Goal: Task Accomplishment & Management: Complete application form

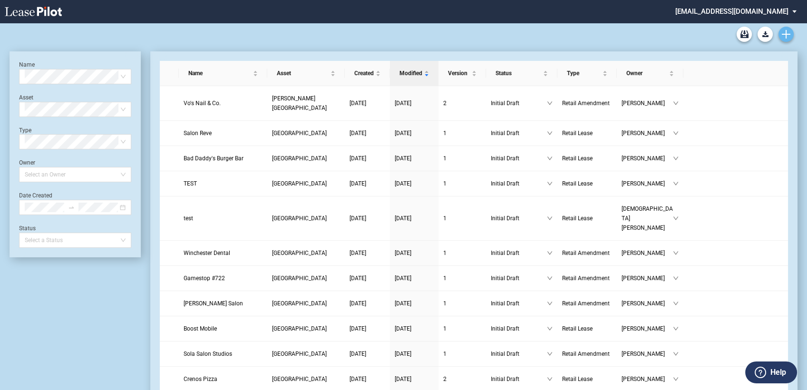
click at [785, 31] on icon "Create new document" at bounding box center [786, 34] width 9 height 9
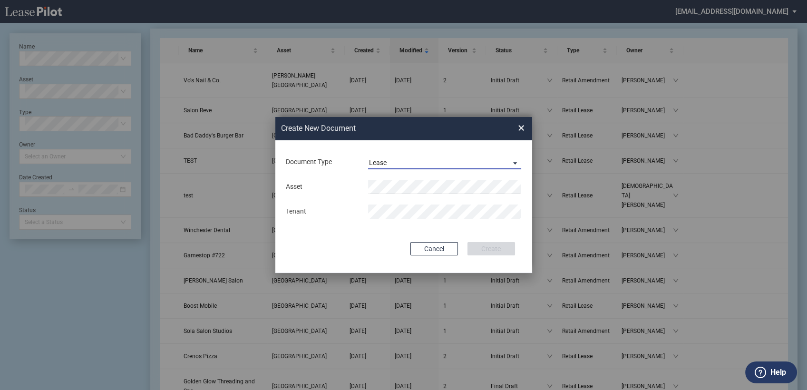
click at [376, 161] on div "Lease" at bounding box center [378, 163] width 18 height 8
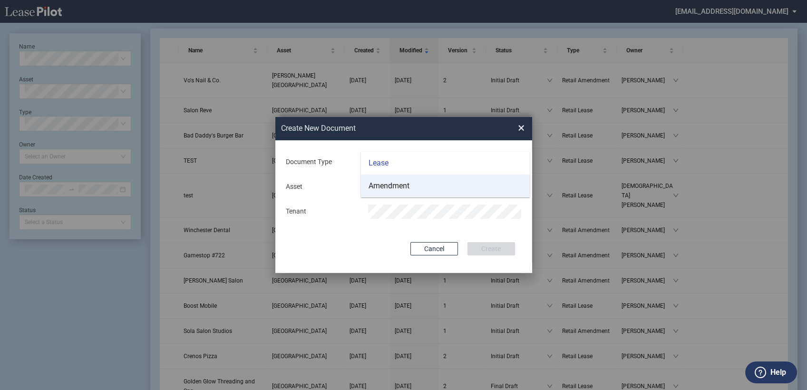
click at [382, 188] on div "Amendment" at bounding box center [388, 186] width 41 height 10
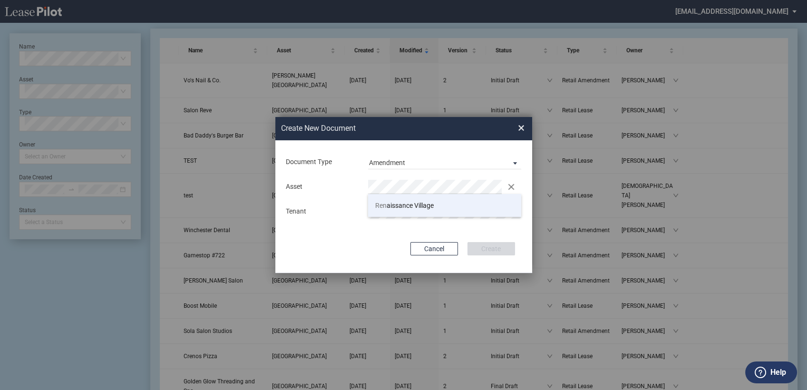
click at [404, 208] on span "Ren aissance Village" at bounding box center [404, 206] width 58 height 8
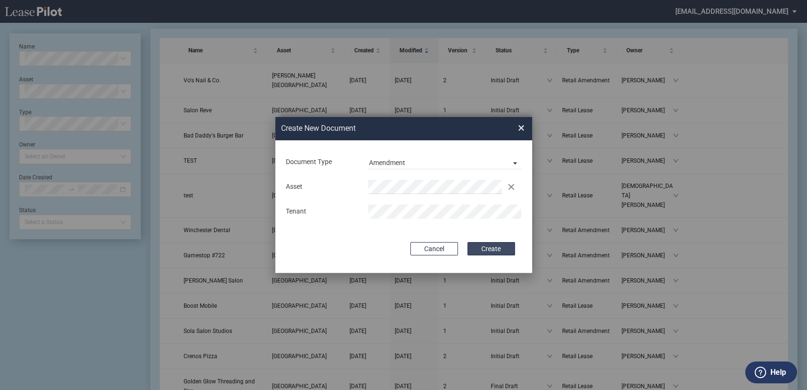
click at [481, 252] on button "Create" at bounding box center [491, 248] width 48 height 13
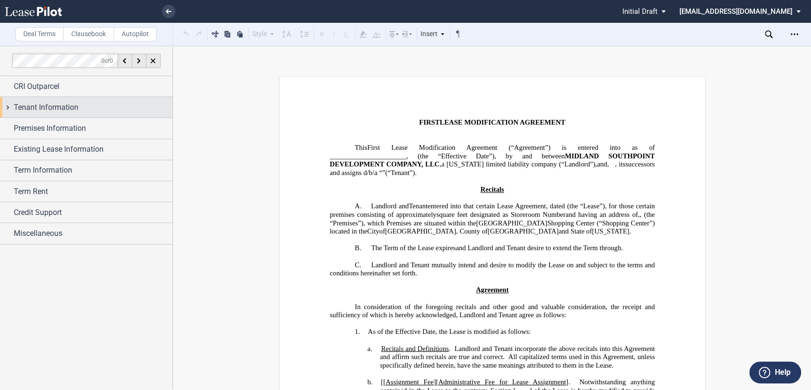
click at [8, 105] on div "Tenant Information" at bounding box center [86, 107] width 173 height 20
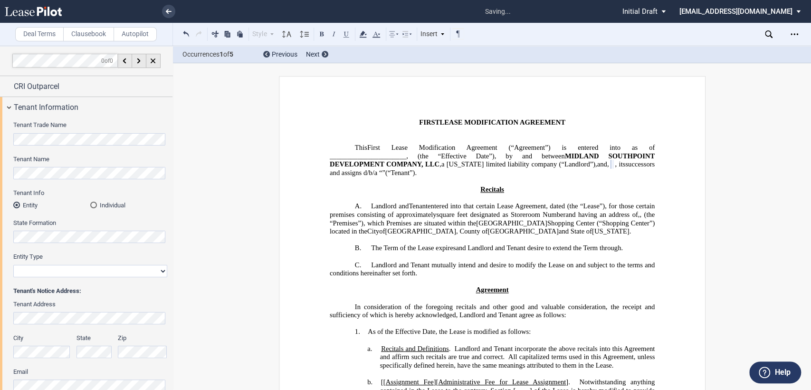
click at [66, 272] on select "Corporation Limited Liability Company General Partnership Limited Partnership O…" at bounding box center [90, 271] width 154 height 12
select select "corporation"
click at [13, 265] on select "Corporation Limited Liability Company General Partnership Limited Partnership O…" at bounding box center [90, 271] width 154 height 12
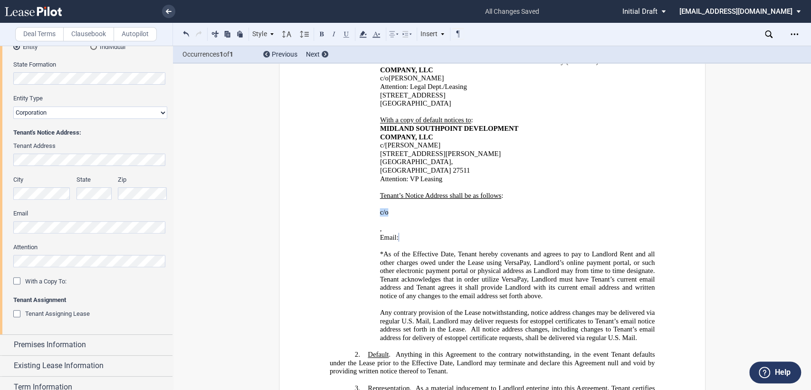
drag, startPoint x: 376, startPoint y: 179, endPoint x: 448, endPoint y: 181, distance: 71.3
click at [448, 200] on div "﻿ ﻿ c/o ﻿ ﻿ ﻿ ﻿ ﻿ ﻿ , ﻿ ﻿ ﻿ ﻿ Email: ﻿ ﻿ ﻿" at bounding box center [491, 225] width 325 height 50
click at [376, 200] on div "﻿ ﻿ ﻿ ﻿ ﻿ ﻿ ﻿ ﻿ , ﻿ ﻿ ﻿ ﻿ Email: ﻿ ﻿ ﻿" at bounding box center [491, 225] width 325 height 50
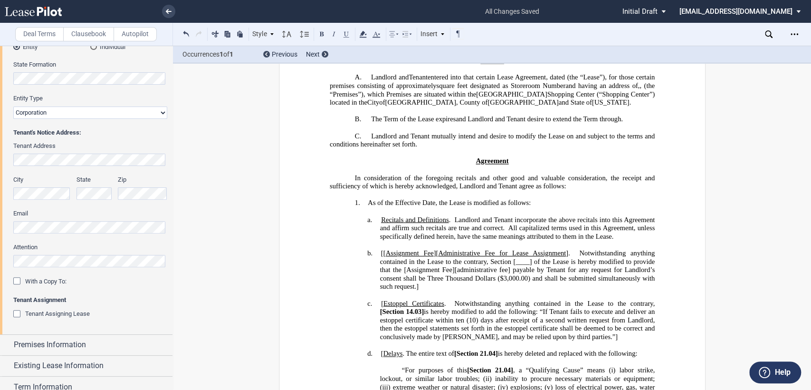
scroll to position [211, 0]
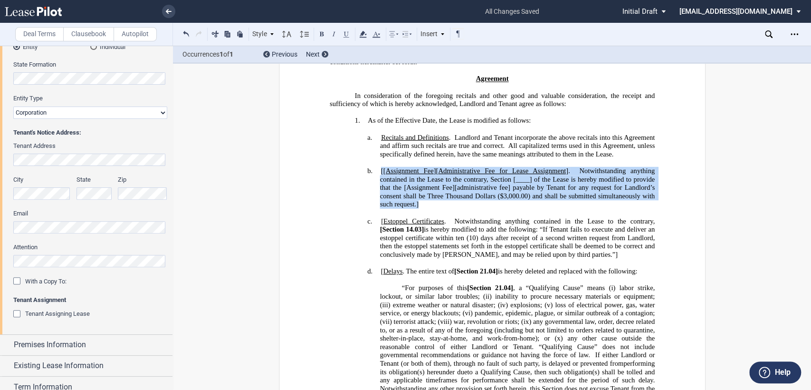
drag, startPoint x: 377, startPoint y: 170, endPoint x: 423, endPoint y: 201, distance: 55.1
click at [423, 201] on h4 "b. [[ Assignment Fee ][ Administrative Fee for Lease Assignment ]. Notwithstand…" at bounding box center [517, 188] width 275 height 42
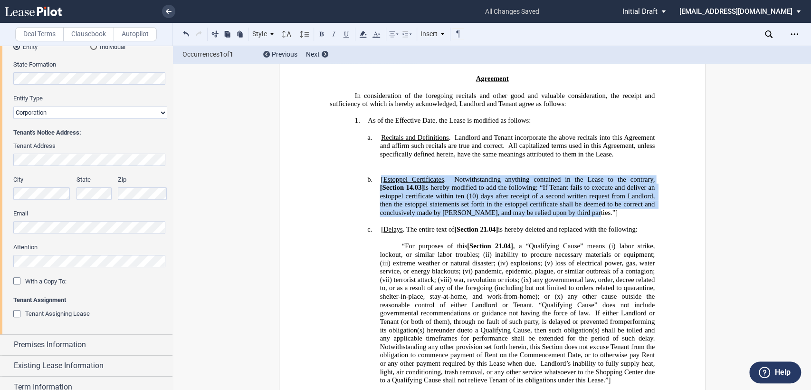
drag, startPoint x: 377, startPoint y: 180, endPoint x: 583, endPoint y: 210, distance: 208.1
click at [583, 210] on h4 "b. [ Estoppel Certificates . Notwithstanding anything contained in the Lease to…" at bounding box center [517, 196] width 275 height 42
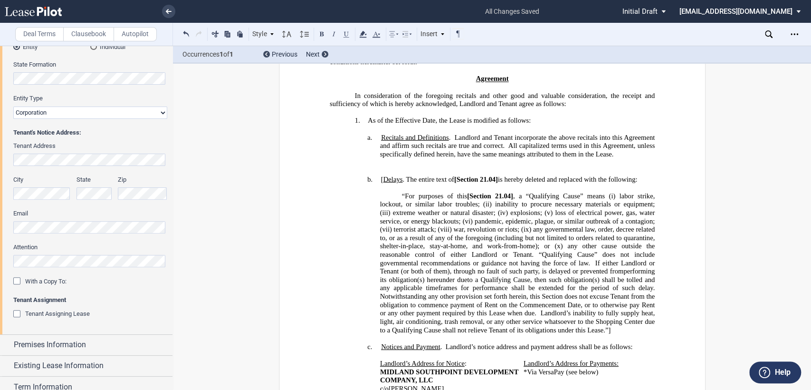
click at [381, 180] on span "[" at bounding box center [382, 179] width 2 height 8
click at [88, 37] on label "Clausebook" at bounding box center [88, 34] width 51 height 14
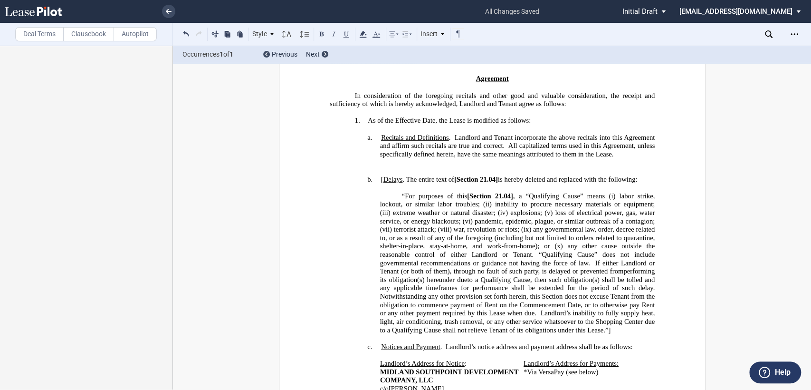
click at [380, 179] on h4 "b. [ Delays . The entire text of [Section 21.04] is hereby deleted and replaced…" at bounding box center [517, 179] width 275 height 9
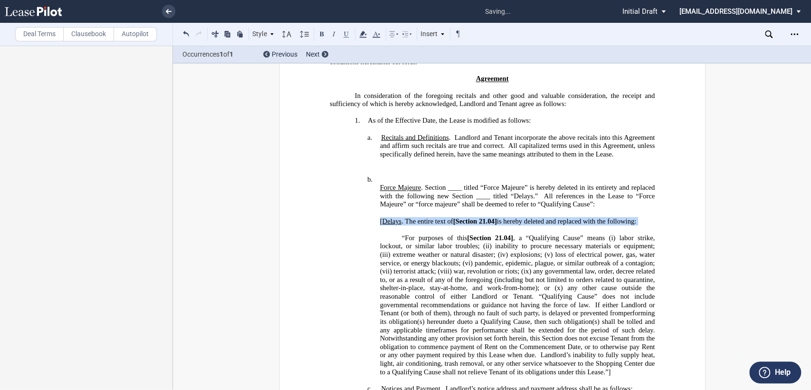
drag, startPoint x: 376, startPoint y: 218, endPoint x: 630, endPoint y: 225, distance: 253.9
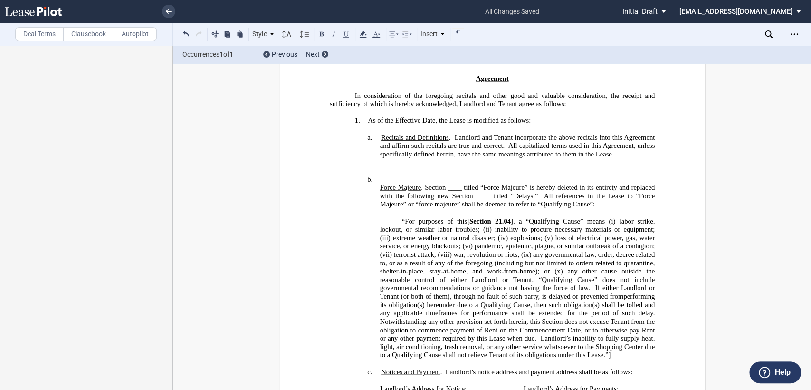
click at [381, 176] on h4 "b. Force Majeure . Section ____ titled “Force Majeure” is hereby deleted in its…" at bounding box center [517, 196] width 275 height 42
click at [385, 177] on h4 "b. Force Majeure . Section ____ titled “Force Majeure” is hereby deleted in its…" at bounding box center [517, 196] width 275 height 42
click at [616, 343] on p "“For purposes of this [Section 21.04] , a “Qualifying Cause” means (i) labor st…" at bounding box center [517, 288] width 275 height 142
click at [445, 185] on p "Force Majeure . Section ____ titled “Force Majeure” is hereby deleted in its en…" at bounding box center [517, 195] width 275 height 25
drag, startPoint x: 473, startPoint y: 196, endPoint x: 540, endPoint y: 250, distance: 86.2
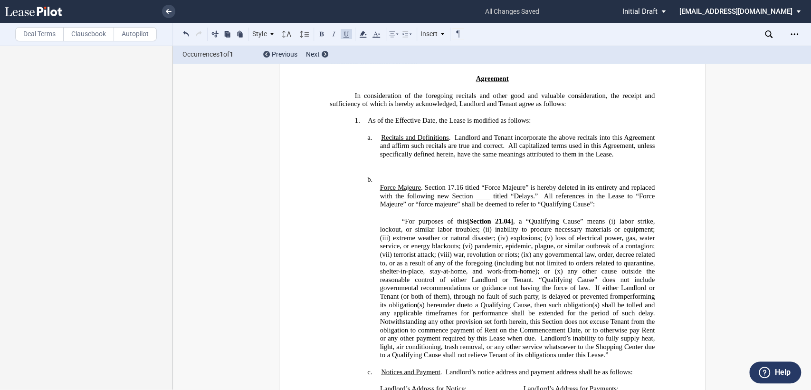
click at [474, 197] on p "Force Majeure . Section 17.16 titled “Force Majeure” is hereby deleted in its e…" at bounding box center [517, 195] width 275 height 25
drag, startPoint x: 467, startPoint y: 219, endPoint x: 479, endPoint y: 220, distance: 11.9
click at [468, 219] on span "[Section" at bounding box center [479, 221] width 24 height 8
drag, startPoint x: 480, startPoint y: 217, endPoint x: 556, endPoint y: 218, distance: 76.1
click at [481, 217] on span "Section" at bounding box center [472, 221] width 22 height 8
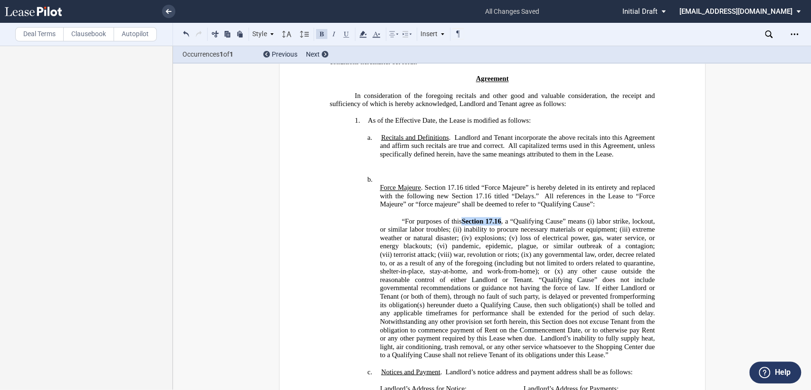
drag, startPoint x: 460, startPoint y: 219, endPoint x: 499, endPoint y: 215, distance: 39.7
click at [499, 217] on span "“For purposes of this Section 17.16 , a “Qualifying Cause” means (i) labor stri…" at bounding box center [519, 288] width 279 height 142
click at [321, 33] on button at bounding box center [321, 33] width 11 height 11
click at [564, 300] on span "to a Qualifying Cause, then such obligation(s) shall be tolled and any applicab…" at bounding box center [518, 308] width 277 height 16
click at [402, 218] on span "“For purposes of this" at bounding box center [432, 221] width 60 height 8
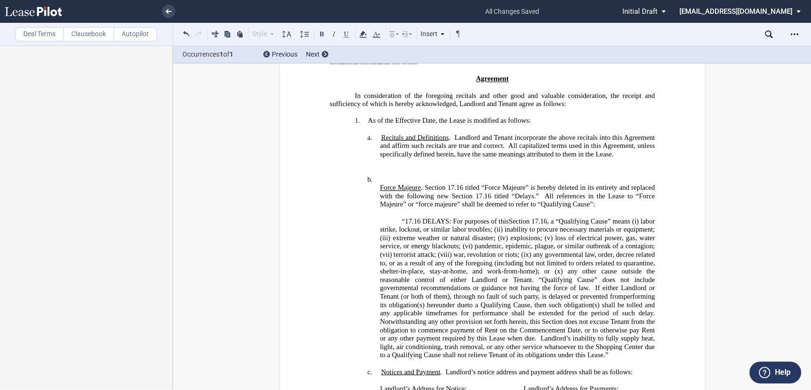
click at [419, 217] on span "“17.16 DELAYS: For purposes of this" at bounding box center [455, 221] width 107 height 8
drag, startPoint x: 422, startPoint y: 216, endPoint x: 448, endPoint y: 215, distance: 26.2
click at [448, 217] on span "“17.16 DELAYS: For purposes of this" at bounding box center [455, 221] width 107 height 8
click at [323, 35] on button at bounding box center [321, 33] width 11 height 11
click at [506, 251] on span "war, revolution or riots; (ix)" at bounding box center [492, 255] width 78 height 8
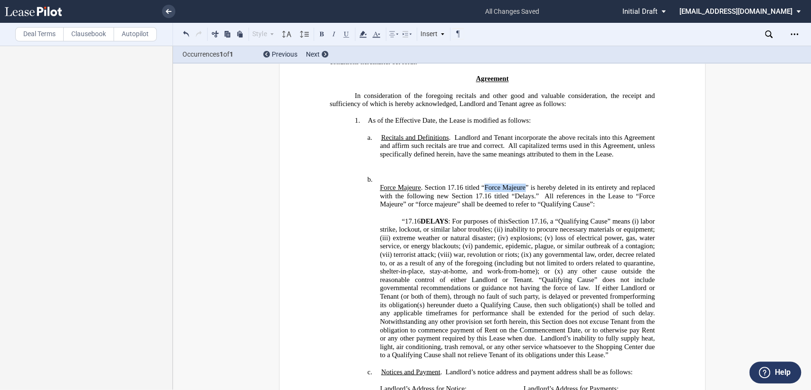
drag, startPoint x: 482, startPoint y: 185, endPoint x: 522, endPoint y: 188, distance: 40.5
click at [522, 188] on p "Force Majeure . Section 17.16 titled “Force Majeure” is hereby deleted in its e…" at bounding box center [517, 195] width 275 height 25
click at [522, 243] on span "pandemic, epidemic, plague, or similar outbreak of a contagion; (vii)" at bounding box center [518, 250] width 277 height 16
click at [517, 195] on p "Force Majeure . Section 17.16 titled “Force Majeure” is hereby deleted in its e…" at bounding box center [517, 195] width 275 height 25
click at [485, 185] on p "Force Majeure . Section 17.16 titled “Force Majeure” is hereby deleted in its e…" at bounding box center [517, 195] width 275 height 25
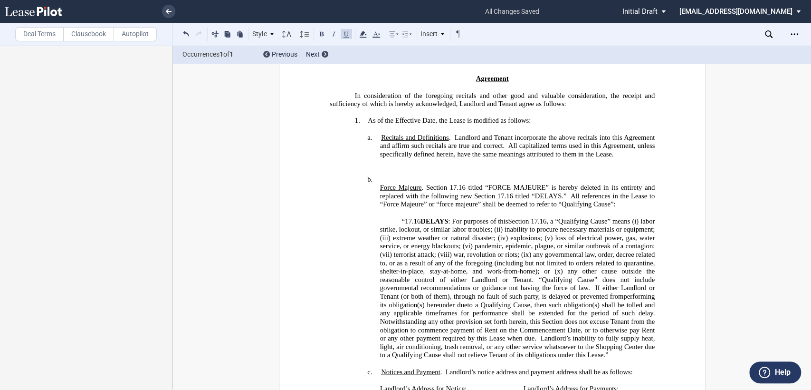
scroll to position [317, 0]
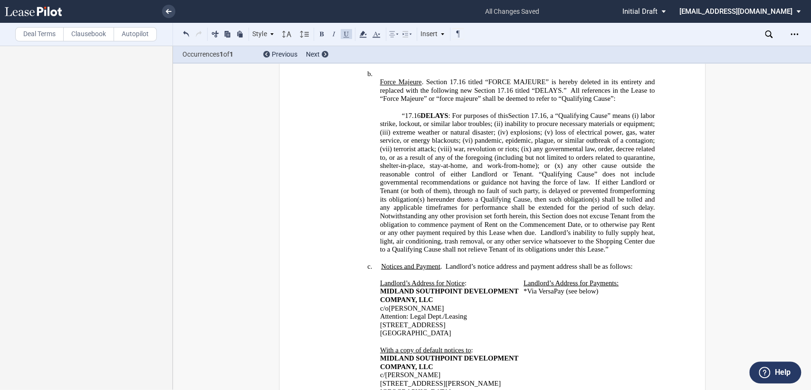
click at [38, 36] on label "Deal Terms" at bounding box center [39, 34] width 48 height 14
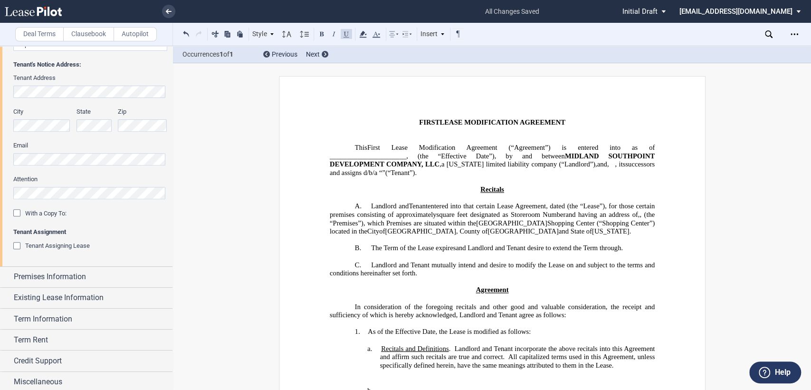
scroll to position [229, 0]
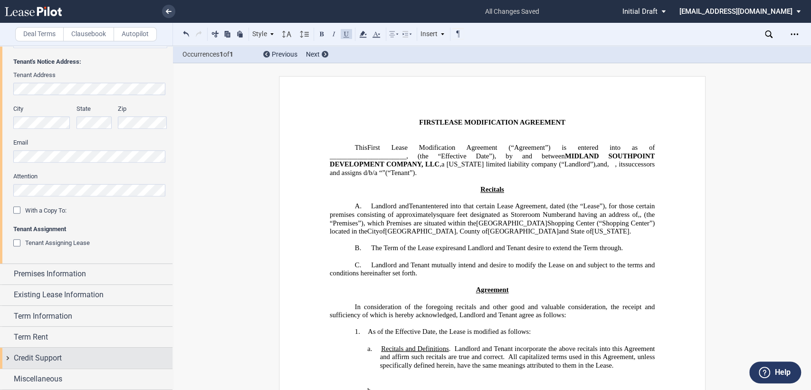
click at [8, 357] on div "Credit Support" at bounding box center [86, 357] width 173 height 20
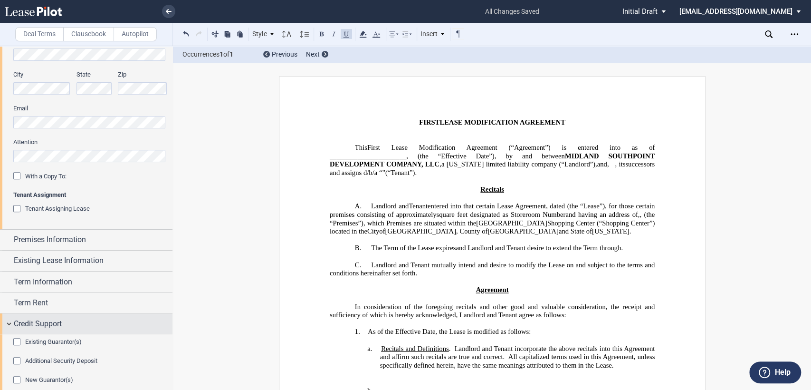
scroll to position [295, 0]
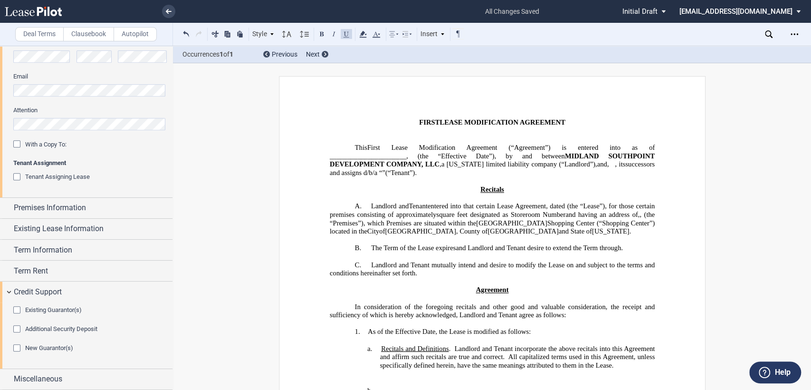
click at [16, 306] on div "Existing Guarantor(s)" at bounding box center [18, 311] width 10 height 10
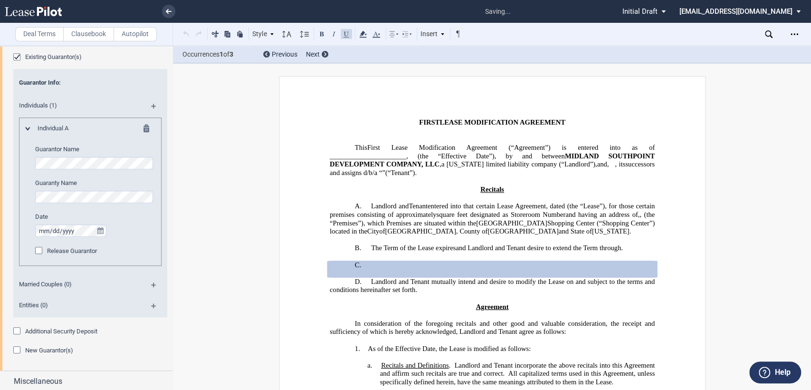
scroll to position [550, 0]
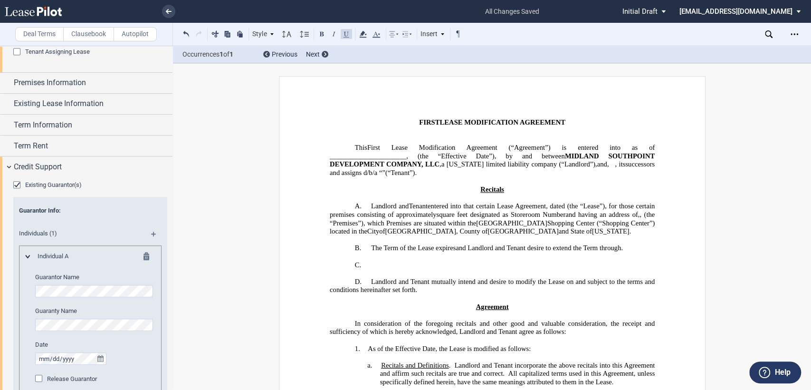
scroll to position [422, 0]
click at [8, 79] on div "Premises Information" at bounding box center [86, 81] width 173 height 20
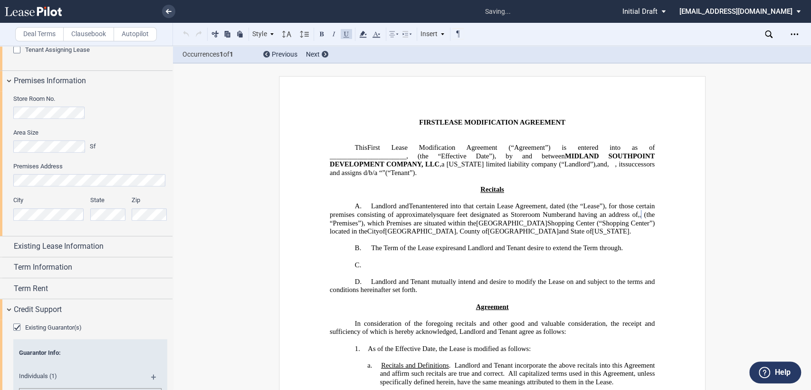
scroll to position [0, 0]
click at [5, 245] on div "Existing Lease Information" at bounding box center [86, 246] width 173 height 20
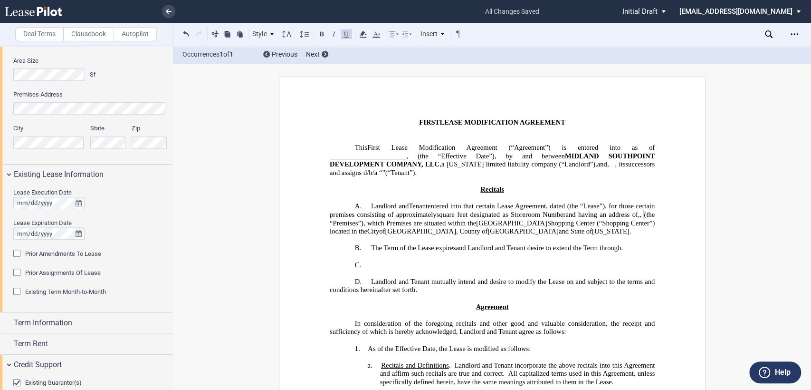
scroll to position [528, 0]
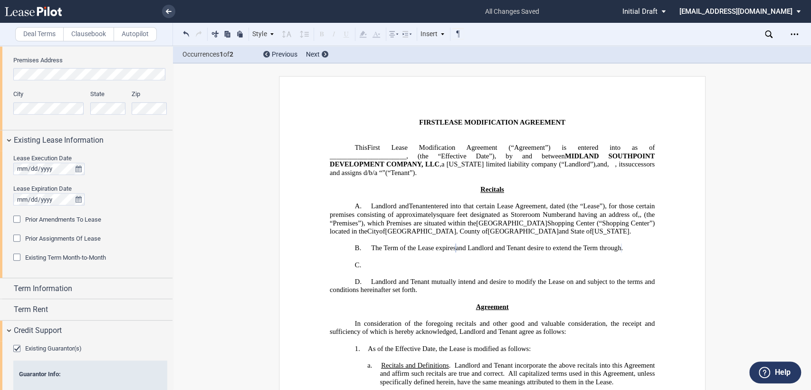
click at [17, 220] on div "Prior Amendments To Lease" at bounding box center [18, 220] width 10 height 10
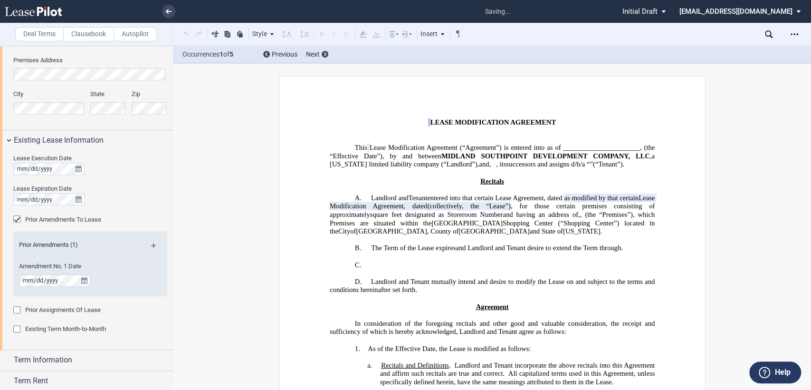
click at [151, 244] on md-icon at bounding box center [157, 248] width 13 height 11
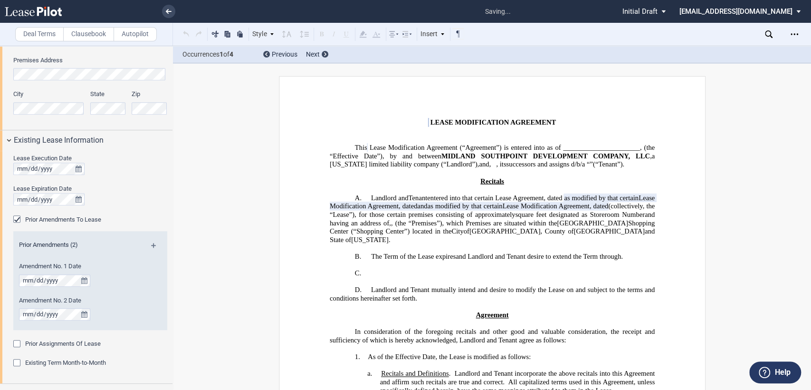
click at [151, 244] on md-icon at bounding box center [157, 248] width 13 height 11
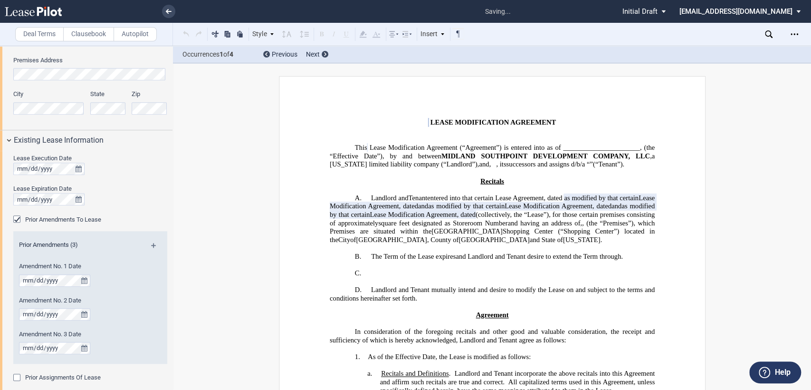
click at [151, 244] on md-icon at bounding box center [157, 248] width 13 height 11
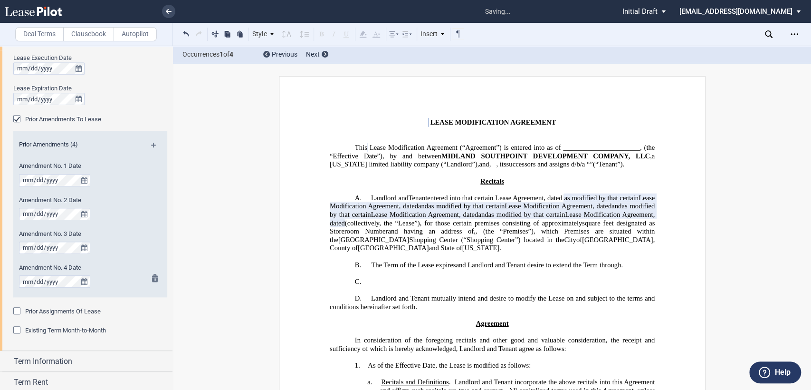
scroll to position [634, 0]
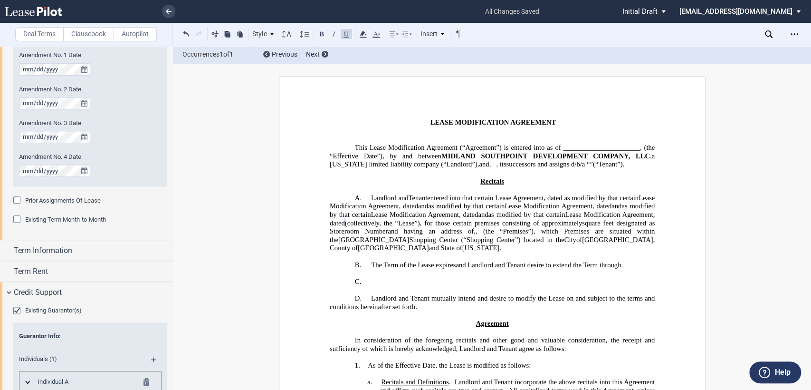
click at [437, 200] on span "entered into that certain Lease Agreement, dated" at bounding box center [494, 198] width 135 height 8
click at [436, 199] on span "entered into that certain Lease Agreement, dated" at bounding box center [494, 198] width 135 height 8
drag, startPoint x: 433, startPoint y: 200, endPoint x: 463, endPoint y: 203, distance: 30.6
click at [434, 200] on span "entered into that certain Lease Agreement, dated" at bounding box center [494, 198] width 135 height 8
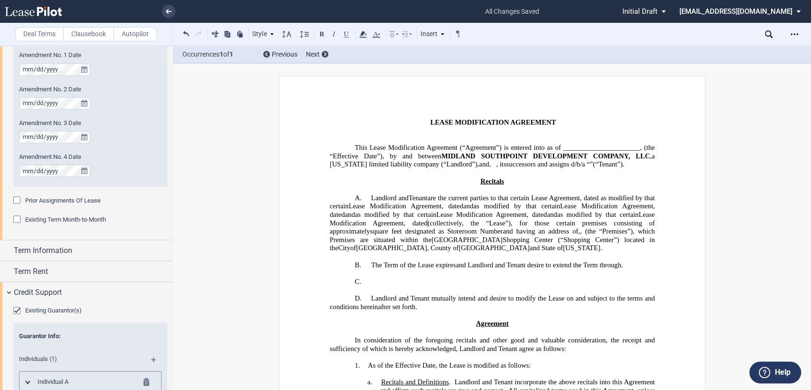
click at [598, 202] on span at bounding box center [599, 198] width 2 height 8
click at [446, 210] on span "and" at bounding box center [441, 206] width 10 height 8
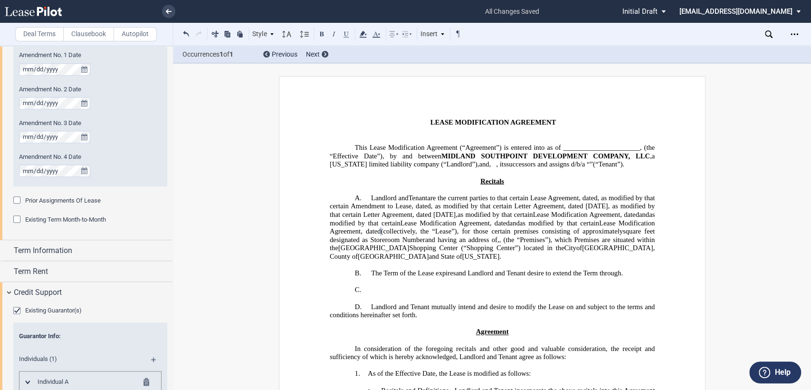
click at [639, 219] on span "and" at bounding box center [644, 215] width 10 height 8
click at [520, 227] on span "and" at bounding box center [515, 223] width 10 height 8
drag, startPoint x: 436, startPoint y: 217, endPoint x: 645, endPoint y: 212, distance: 208.8
click at [643, 214] on span ", as modified by that certain Letter Agreement, dated October 29, 2008, as modi…" at bounding box center [492, 210] width 327 height 16
click at [647, 216] on span "as modified by that certain Lease Modification Agreement, dated" at bounding box center [551, 215] width 193 height 8
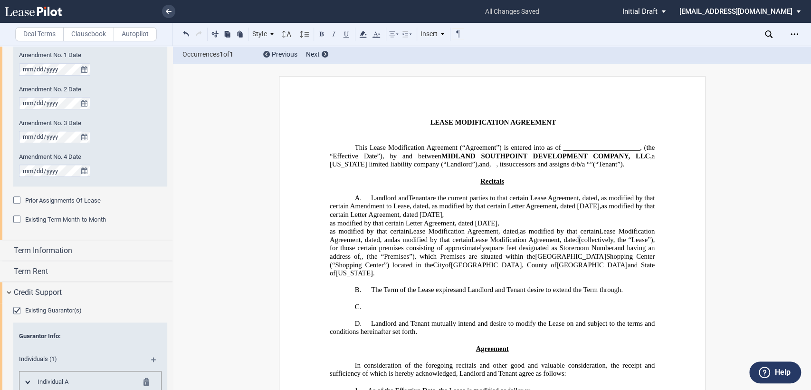
click at [422, 225] on span "as modified by that certain Letter Agreement, dated January 6, 2010," at bounding box center [414, 223] width 170 height 8
click at [452, 225] on span "as modified by that certain Letter Agreement, dated September 4, 2012," at bounding box center [414, 223] width 170 height 8
click at [556, 216] on span ", as modified by that certain Letter Agreement, dated October 29, 2008, as modi…" at bounding box center [492, 214] width 327 height 25
click at [357, 217] on span ", as modified by that certain Letter Agreement, dated October 29, 2008, as modi…" at bounding box center [492, 214] width 327 height 25
click at [438, 227] on span "as modified by that certain Letter Agreement re insurance requirements, dated S…" at bounding box center [450, 223] width 243 height 8
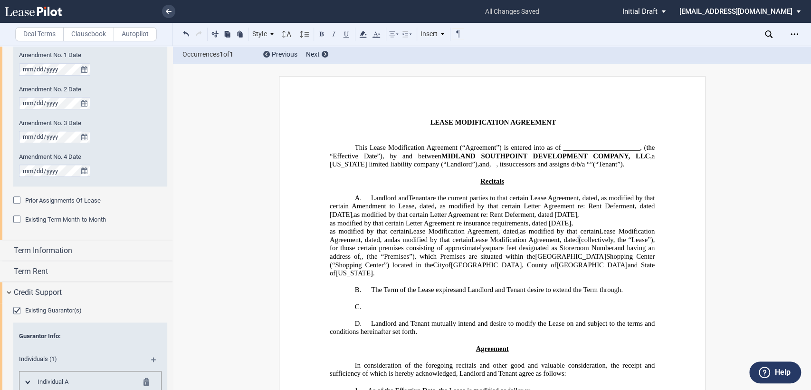
click at [508, 294] on span "and Landlord and Tenant desire to extend the Term through" at bounding box center [538, 290] width 165 height 8
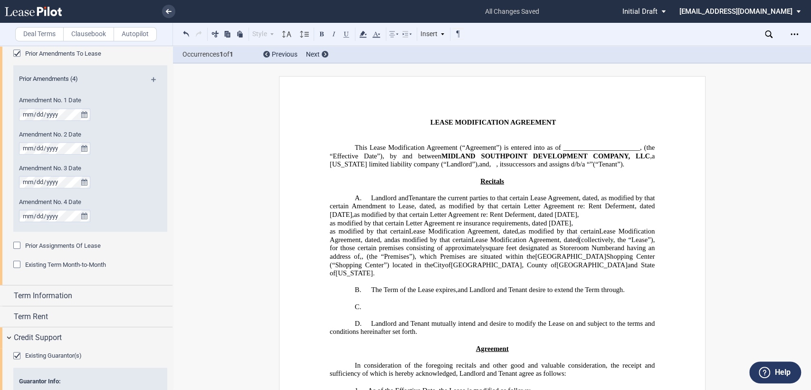
scroll to position [760, 0]
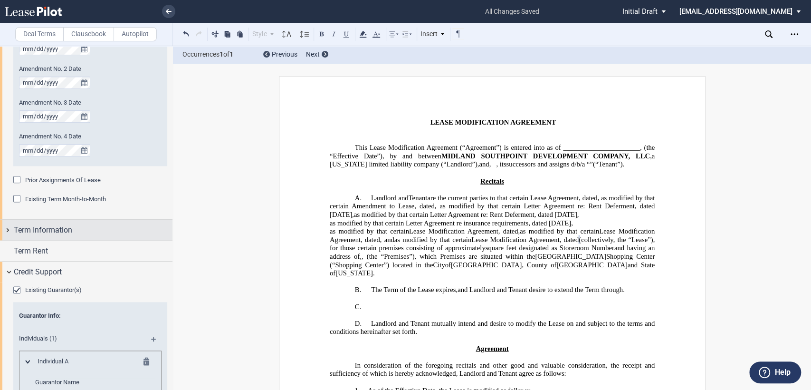
click at [9, 229] on div "Term Information" at bounding box center [86, 230] width 173 height 20
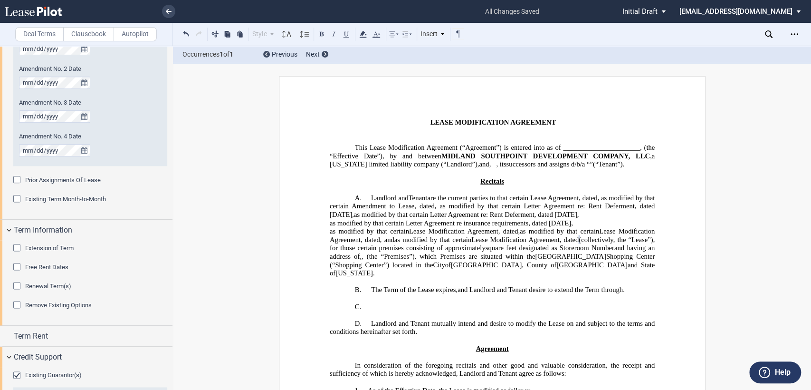
click at [16, 249] on div "Extension of Term" at bounding box center [18, 249] width 10 height 10
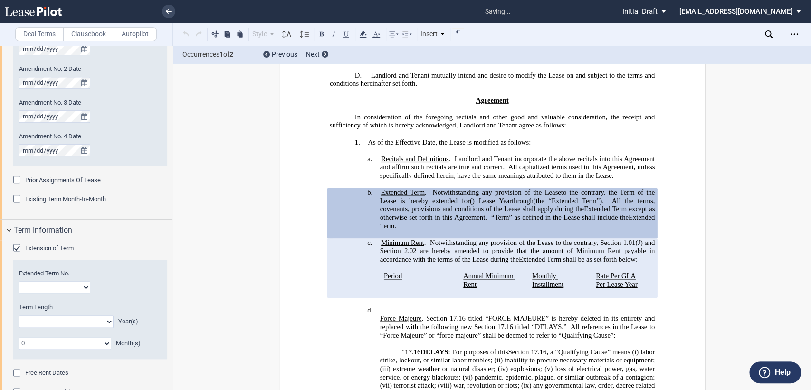
scroll to position [292, 0]
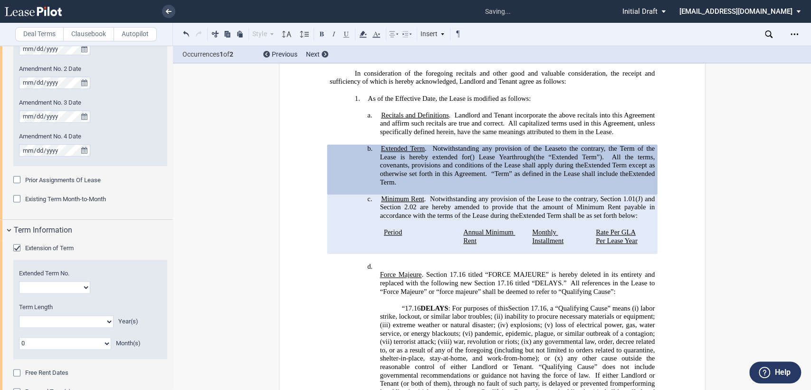
click at [46, 286] on select "1 2 3 4 5 6 7 8 9 10 11 12 13 14 15 16 17 18 19 20" at bounding box center [54, 287] width 71 height 12
select select "number:4"
click at [19, 281] on select "1 2 3 4 5 6 7 8 9 10 11 12 13 14 15 16 17 18 19 20" at bounding box center [54, 287] width 71 height 12
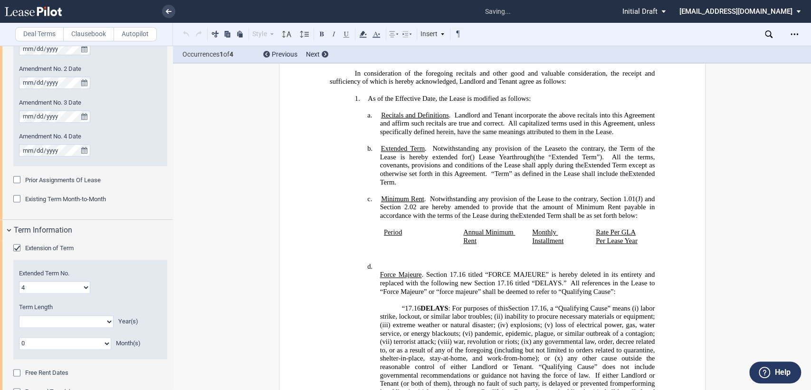
click at [56, 319] on select "0 1 2 3 4 5 6 7 8 9 10 11 12 13 14 15 16 17 18 19 20" at bounding box center [66, 321] width 95 height 12
select select "number:5"
click at [19, 315] on select "0 1 2 3 4 5 6 7 8 9 10 11 12 13 14 15 16 17 18 19 20" at bounding box center [66, 321] width 95 height 12
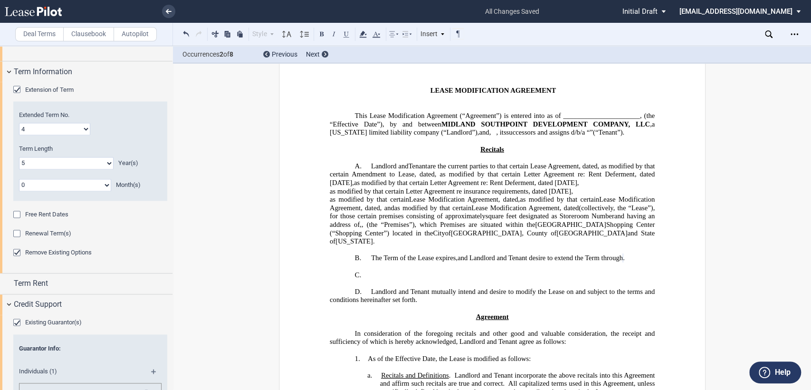
scroll to position [28, 0]
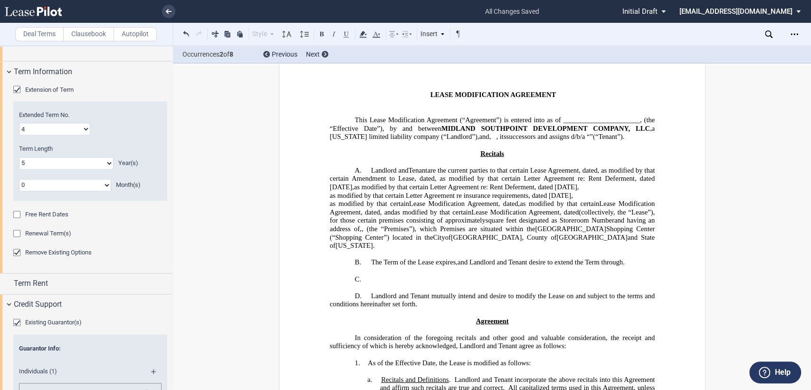
click at [579, 216] on span "(collectively, the “Lease”)" at bounding box center [616, 212] width 74 height 8
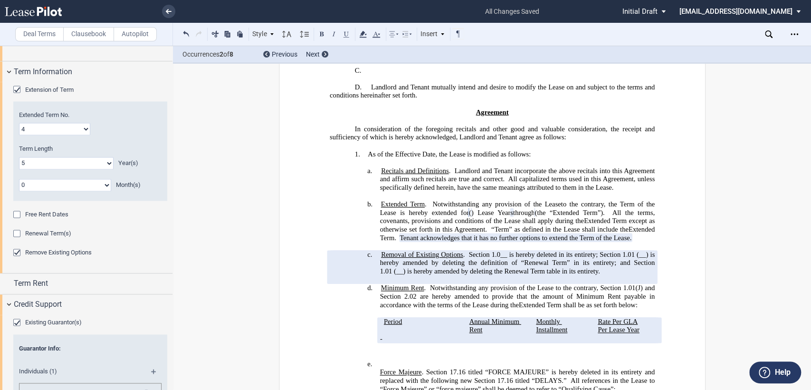
scroll to position [239, 0]
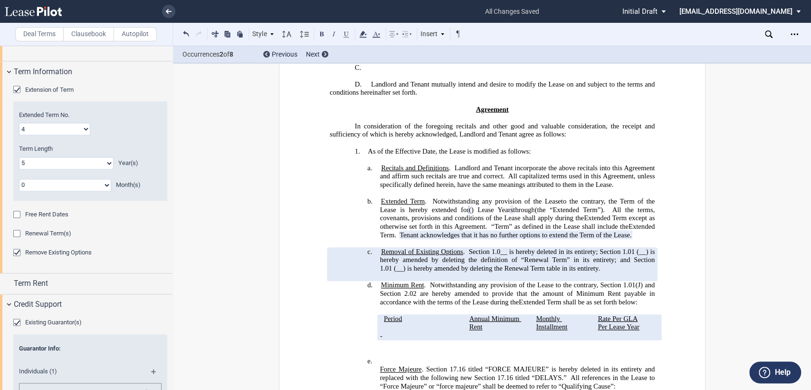
click at [492, 256] on span "Section 1.0__ is hereby deleted in its entirety; Section 1.01" at bounding box center [552, 252] width 166 height 8
drag, startPoint x: 377, startPoint y: 286, endPoint x: 660, endPoint y: 288, distance: 282.8
drag, startPoint x: 414, startPoint y: 285, endPoint x: 470, endPoint y: 303, distance: 58.9
click at [415, 264] on span "and Section 1.01" at bounding box center [428, 260] width 50 height 8
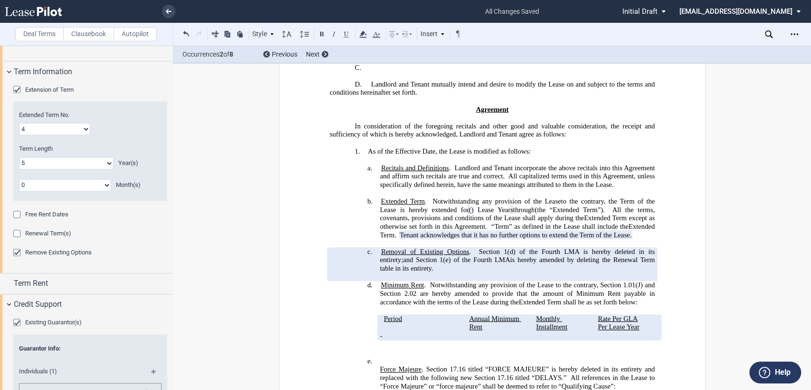
click at [407, 273] on h4 "c. Removal of Existing Options . Section 1(d) of the Fourth LMA is hereby delet…" at bounding box center [517, 260] width 275 height 25
click at [357, 234] on div "!!SET_LEVEL_2!! !!Heading 4!! b. Extended Term . As consideration for the Reduc…" at bounding box center [491, 222] width 325 height 50
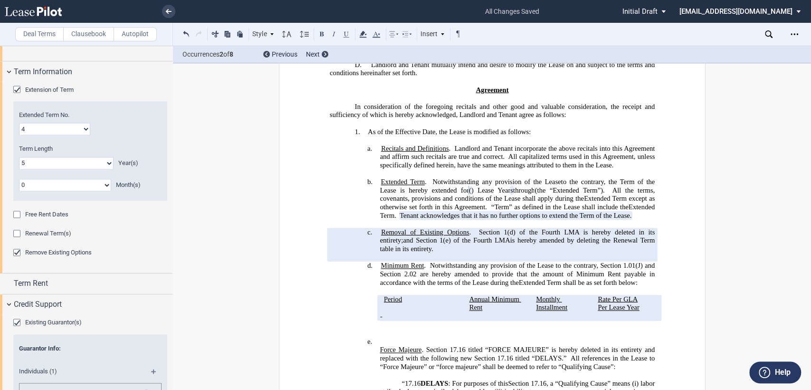
scroll to position [292, 0]
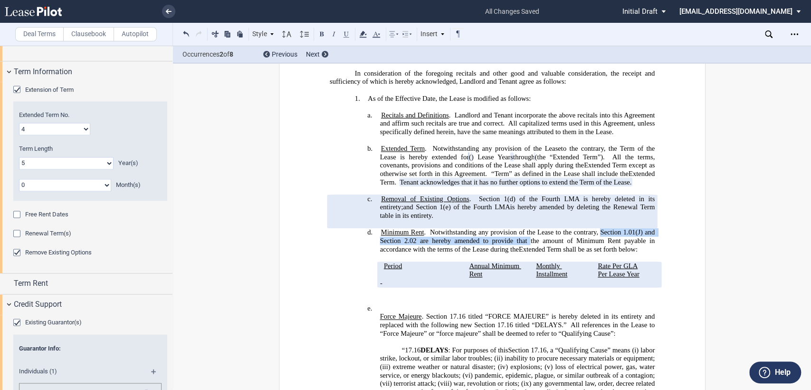
drag, startPoint x: 598, startPoint y: 256, endPoint x: 528, endPoint y: 263, distance: 70.2
click at [528, 253] on span "Minimum Rent . Notwithstanding any provision of the Lease to the contrary, Sect…" at bounding box center [518, 240] width 277 height 25
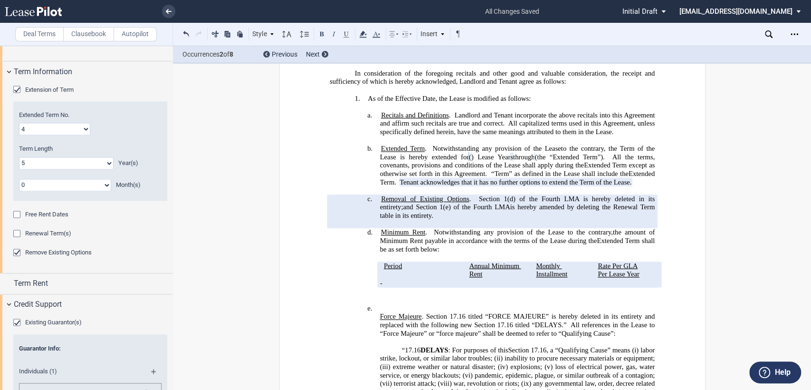
drag, startPoint x: 622, startPoint y: 286, endPoint x: 640, endPoint y: 317, distance: 36.0
click at [622, 270] on span "Rate Per GLA" at bounding box center [618, 266] width 40 height 8
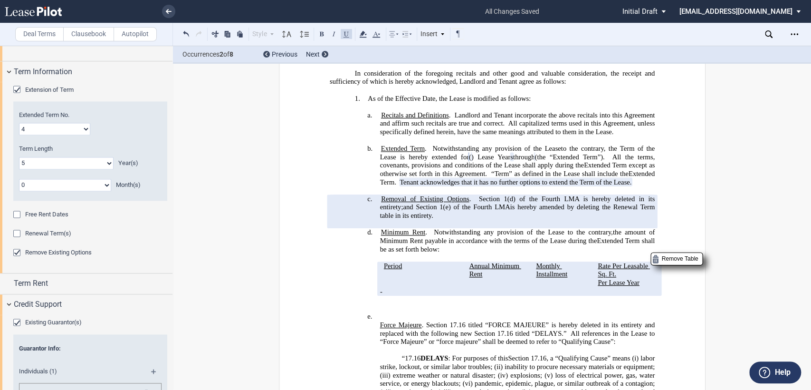
click at [384, 270] on span "Period" at bounding box center [393, 266] width 18 height 8
click at [9, 285] on div "Term Rent" at bounding box center [86, 283] width 173 height 20
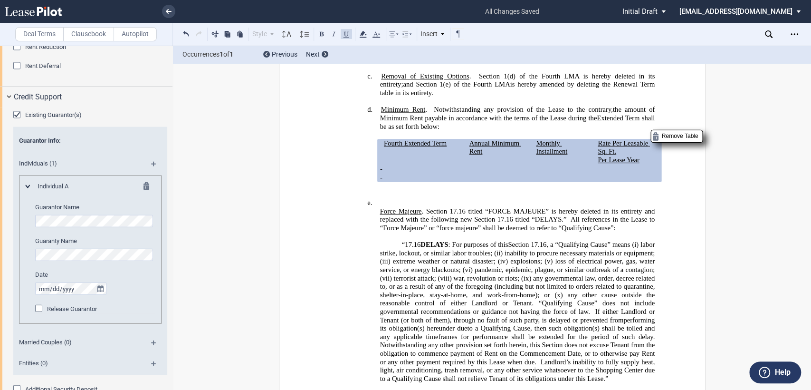
scroll to position [1506, 0]
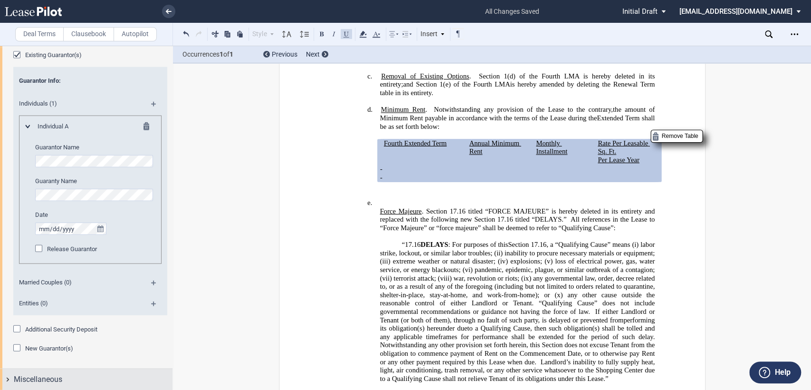
click at [8, 378] on div "Miscellaneous" at bounding box center [86, 379] width 173 height 20
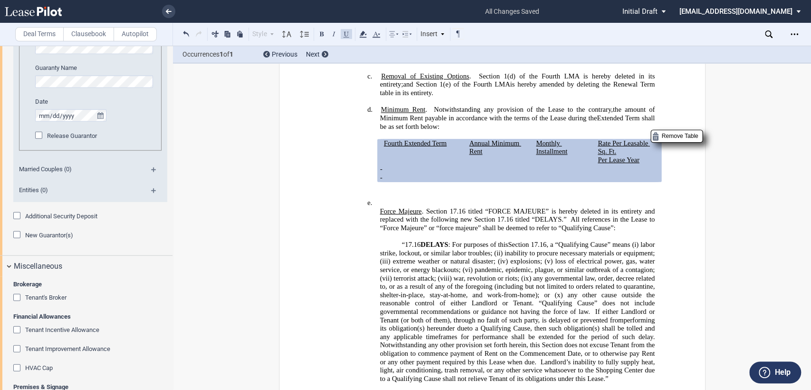
scroll to position [1753, 0]
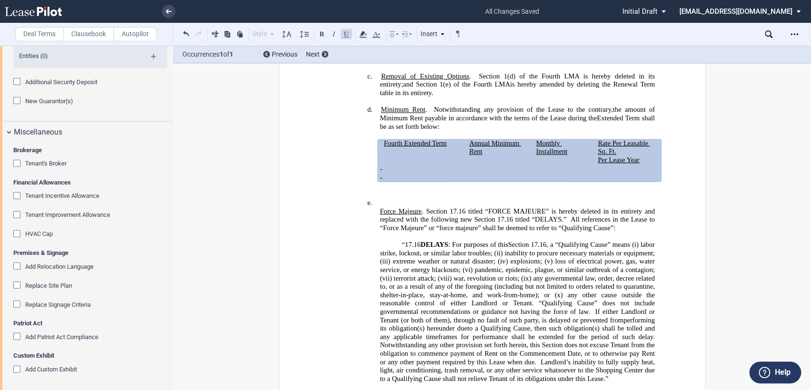
click at [396, 258] on p "“17.16 DELAYS : For purposes of this Section 17.16 , a “Qualifying Cause” means…" at bounding box center [517, 312] width 275 height 142
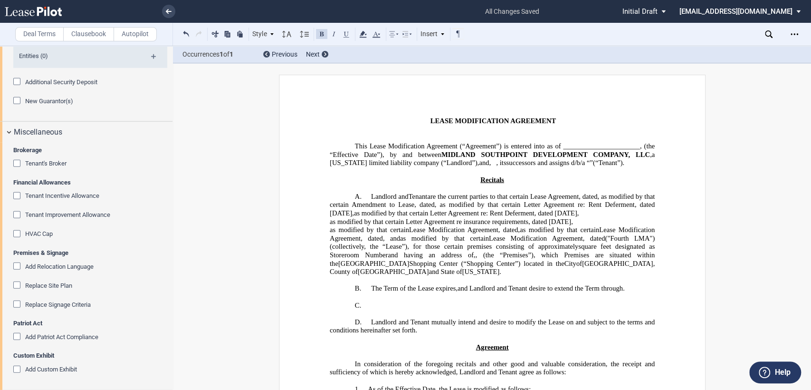
scroll to position [0, 0]
click at [506, 167] on span "successors and assigns d/b/a" at bounding box center [545, 164] width 79 height 8
click at [479, 161] on span "(“Landlord”)," at bounding box center [460, 164] width 38 height 8
click at [642, 151] on span at bounding box center [643, 148] width 2 height 8
click at [590, 144] on span "Lease Modification Agreement (“Agreement”) is entered into as of ______________…" at bounding box center [505, 148] width 272 height 8
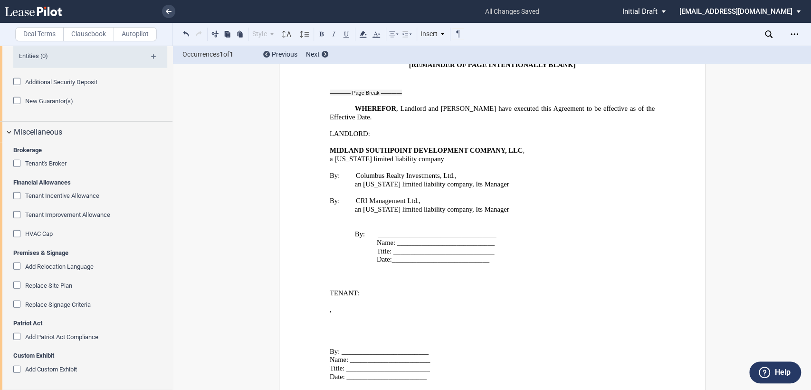
scroll to position [1509, 0]
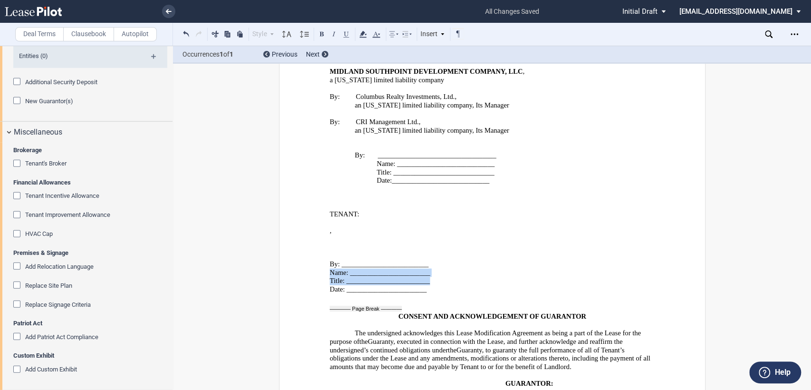
drag, startPoint x: 327, startPoint y: 214, endPoint x: 427, endPoint y: 222, distance: 100.6
click at [427, 222] on div "﻿ ﻿ ﻿ , ﻿ ﻿ ﻿ ﻿ ﻿ ﻿ ﻿ ﻿ By: _________________________ Name: ___________________…" at bounding box center [491, 255] width 325 height 75
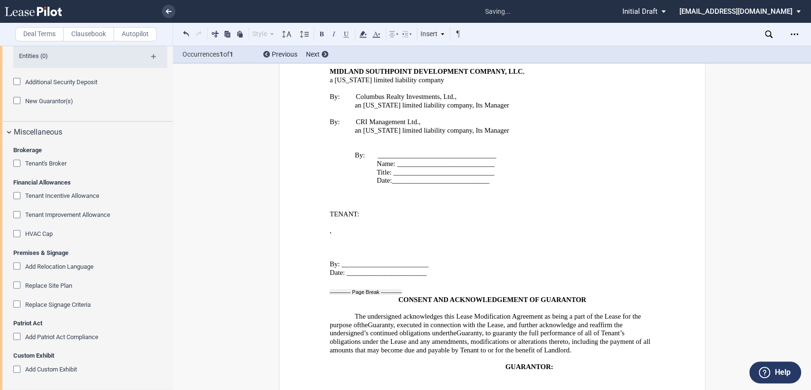
scroll to position [1485, 0]
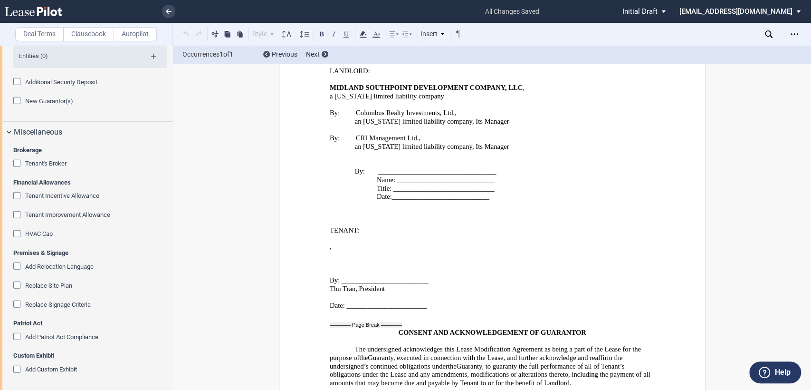
click at [432, 301] on p "Date: _______________________" at bounding box center [491, 305] width 325 height 9
click at [320, 316] on div at bounding box center [322, 324] width 16 height 16
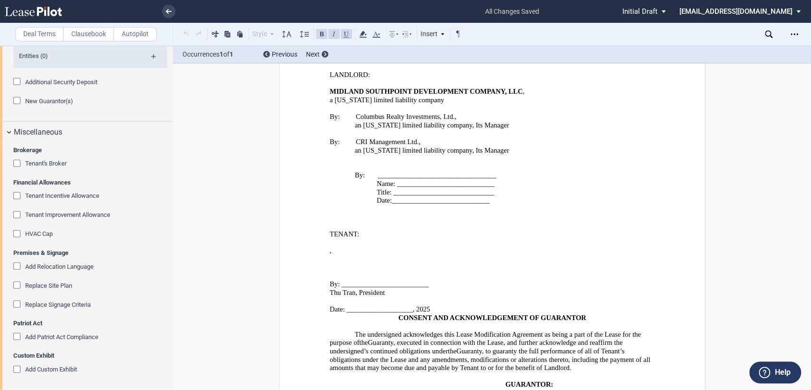
click at [437, 305] on p "Date: ___________________, 2025" at bounding box center [491, 309] width 325 height 9
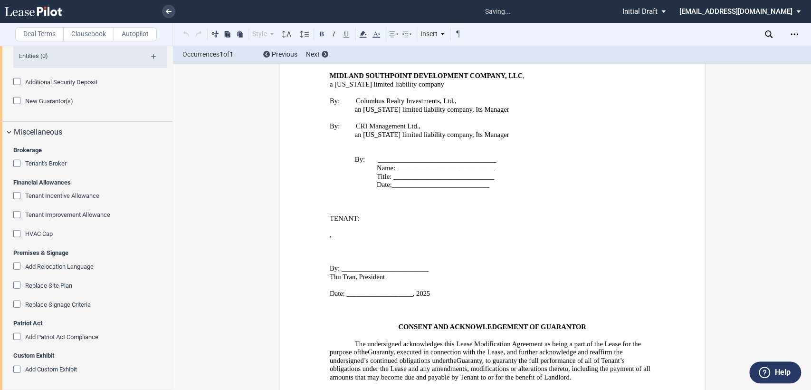
scroll to position [1505, 0]
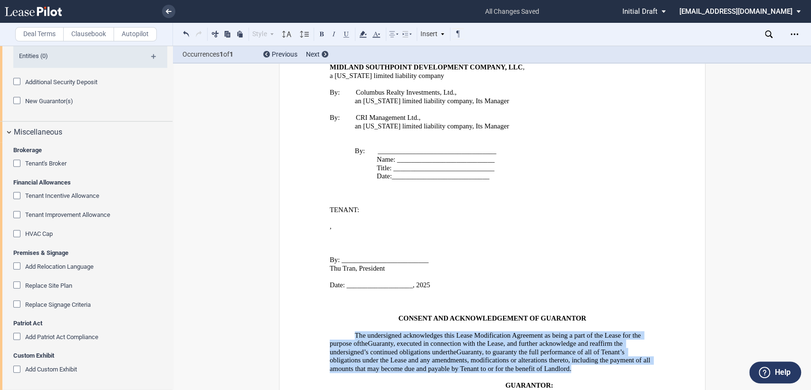
drag, startPoint x: 373, startPoint y: 274, endPoint x: 631, endPoint y: 305, distance: 260.4
click at [631, 331] on p "The undersigned acknowledges this ﻿ ﻿ First Lease Modification Agreement as bei…" at bounding box center [491, 352] width 325 height 42
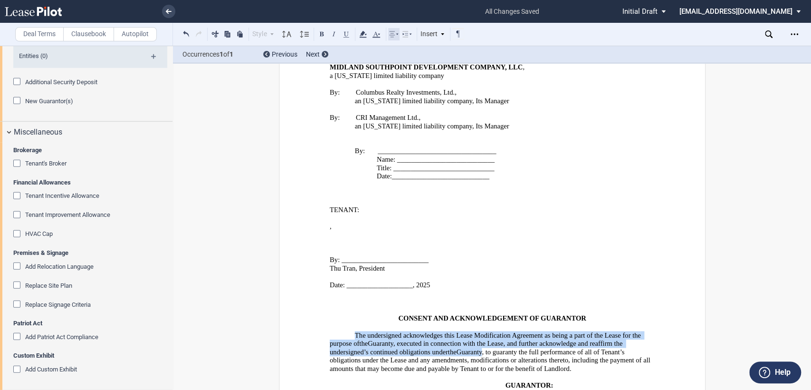
click at [398, 36] on icon at bounding box center [393, 34] width 11 height 11
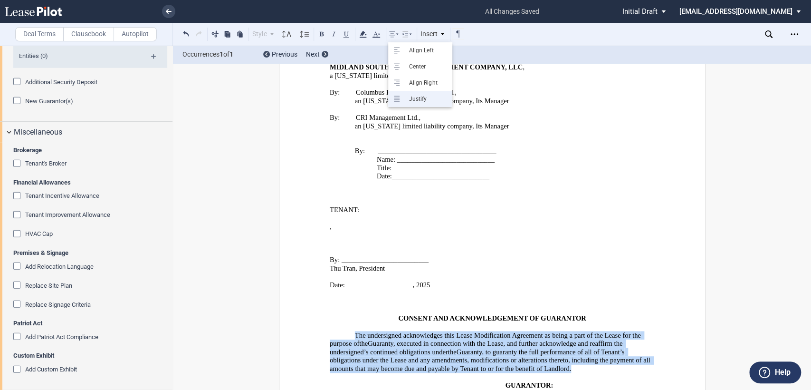
click at [413, 96] on div "Justify" at bounding box center [426, 99] width 43 height 8
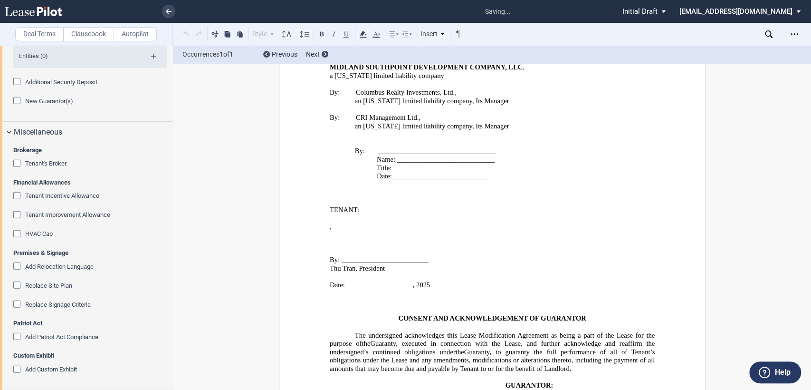
click at [463, 272] on p "﻿" at bounding box center [491, 276] width 325 height 9
click at [496, 172] on p "Date: ____________________________" at bounding box center [515, 176] width 278 height 9
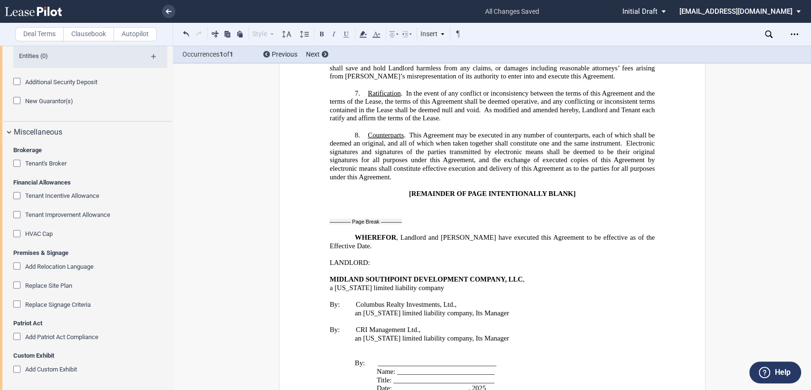
scroll to position [1294, 0]
click at [487, 309] on p "an Ohio limited liability company, Its Manager" at bounding box center [505, 313] width 300 height 9
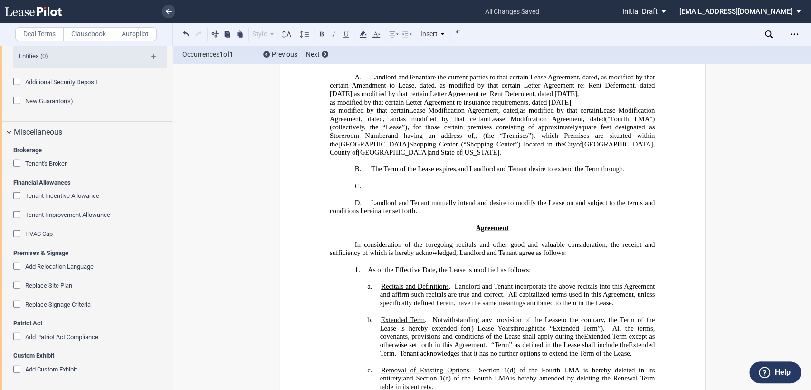
scroll to position [0, 0]
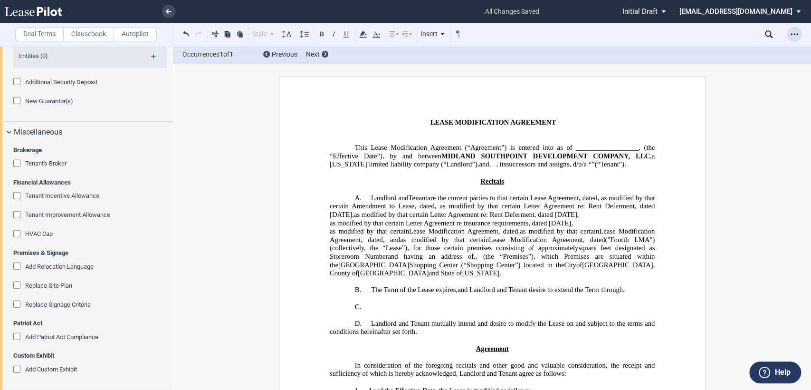
click at [799, 33] on div "Open Lease options menu" at bounding box center [794, 34] width 15 height 15
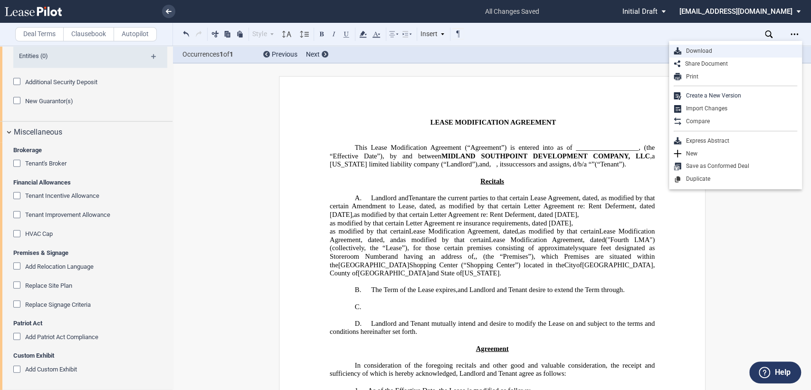
click at [691, 50] on div "Download" at bounding box center [740, 51] width 116 height 8
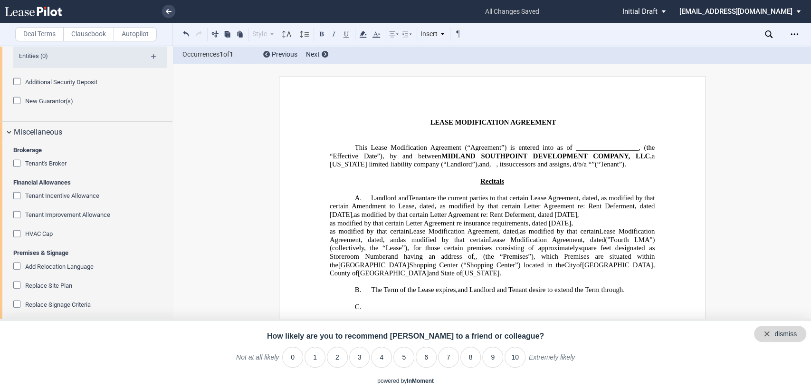
click at [793, 333] on div "dismiss" at bounding box center [786, 334] width 22 height 10
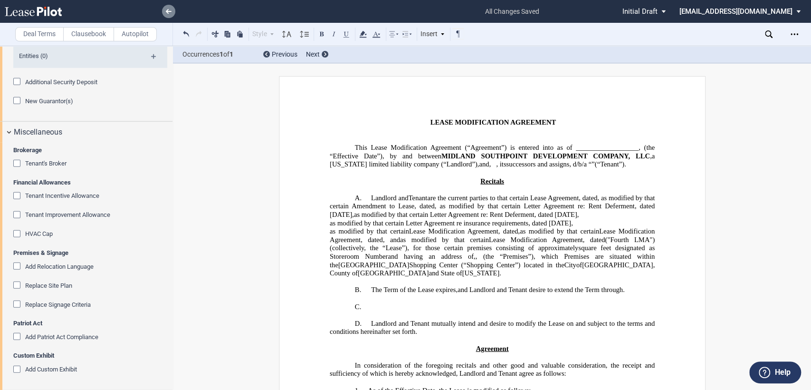
click at [171, 9] on link at bounding box center [168, 11] width 13 height 13
